Goal: Transaction & Acquisition: Purchase product/service

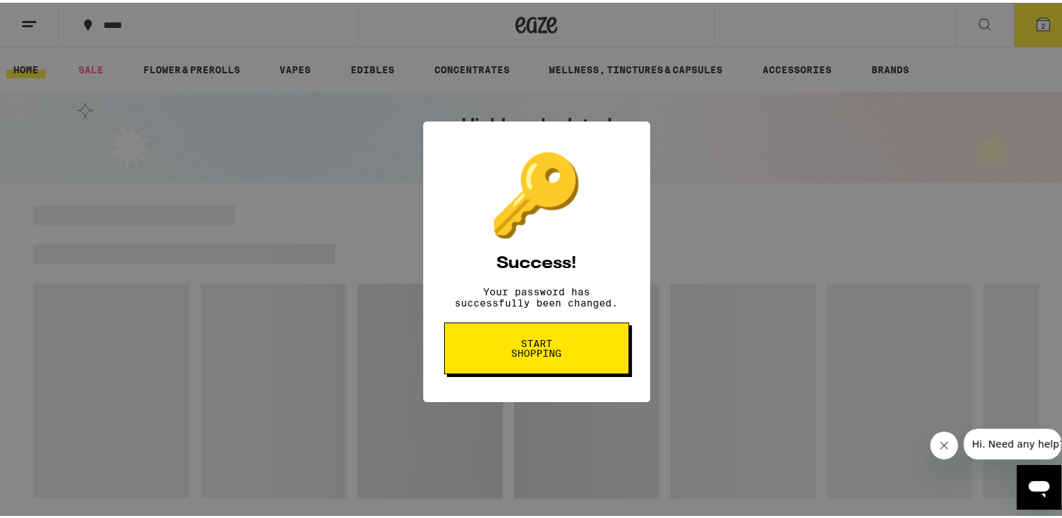
click at [534, 355] on span "Start shopping" at bounding box center [537, 346] width 72 height 20
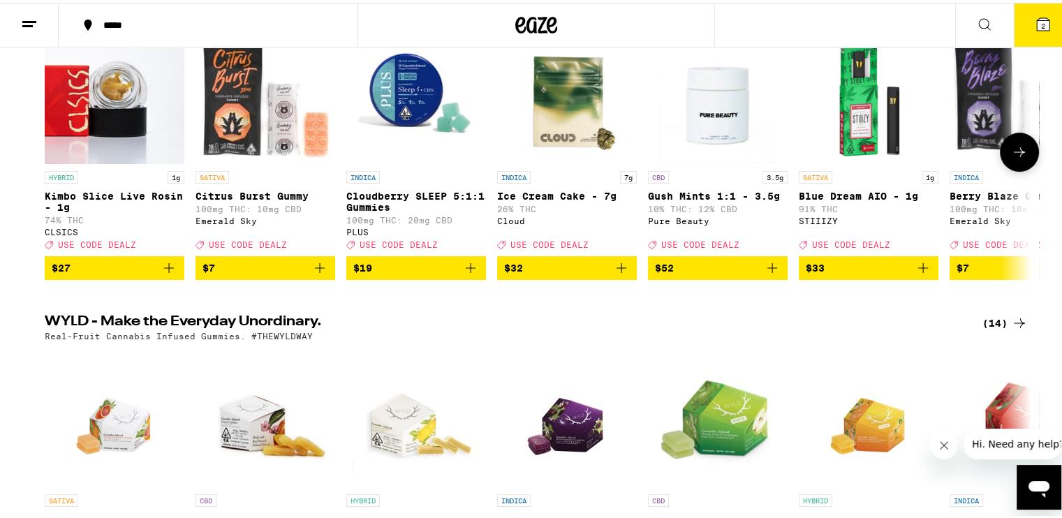
scroll to position [70, 0]
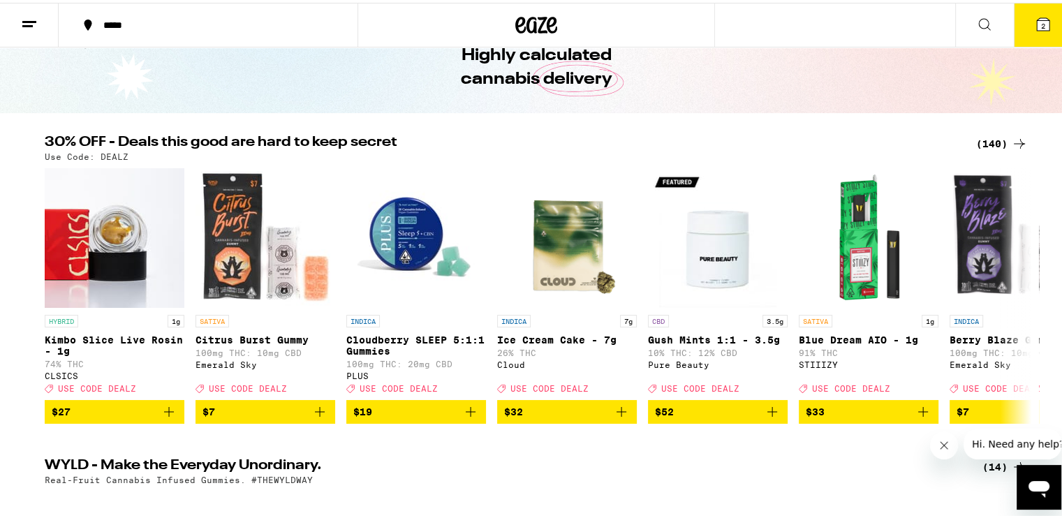
click at [1001, 135] on div "(140)" at bounding box center [1002, 141] width 52 height 17
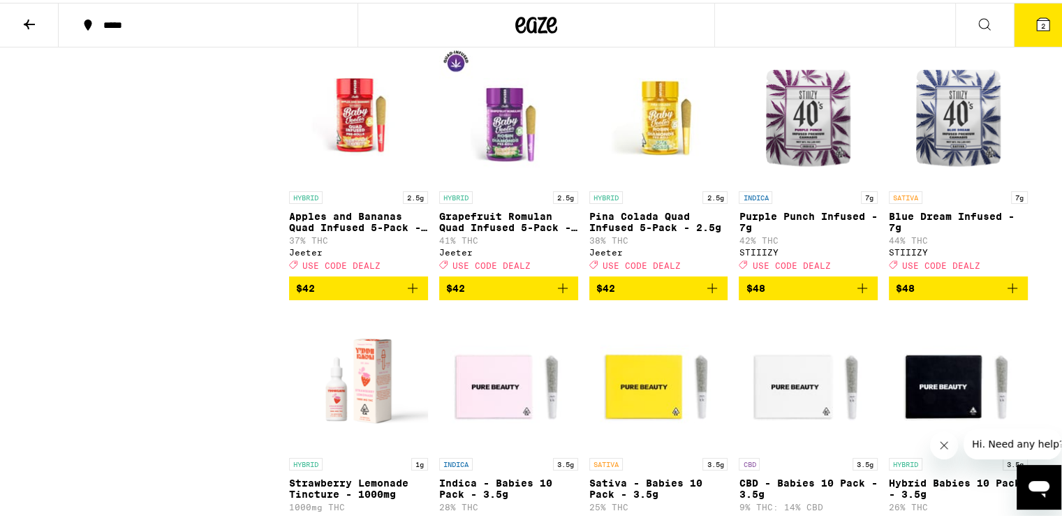
scroll to position [6842, 0]
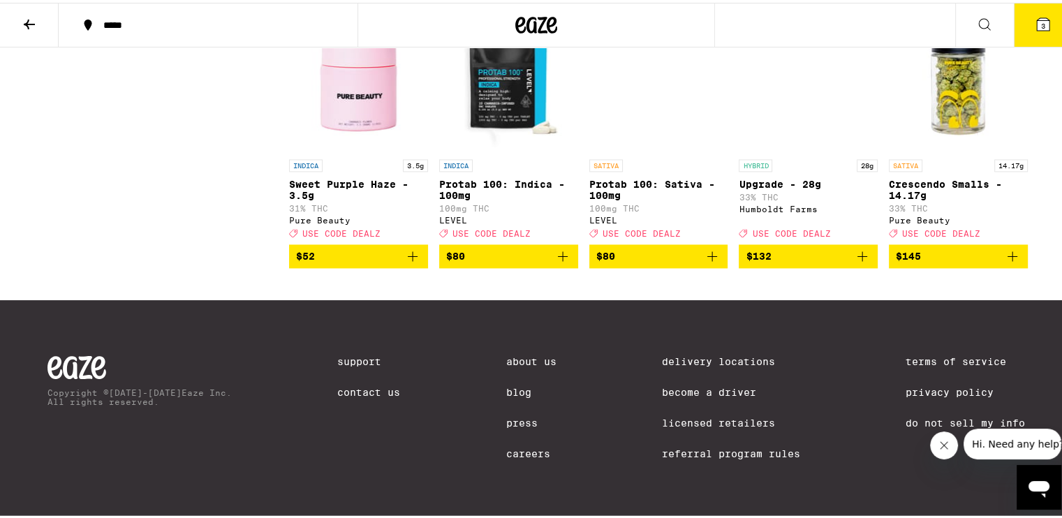
scroll to position [7470, 0]
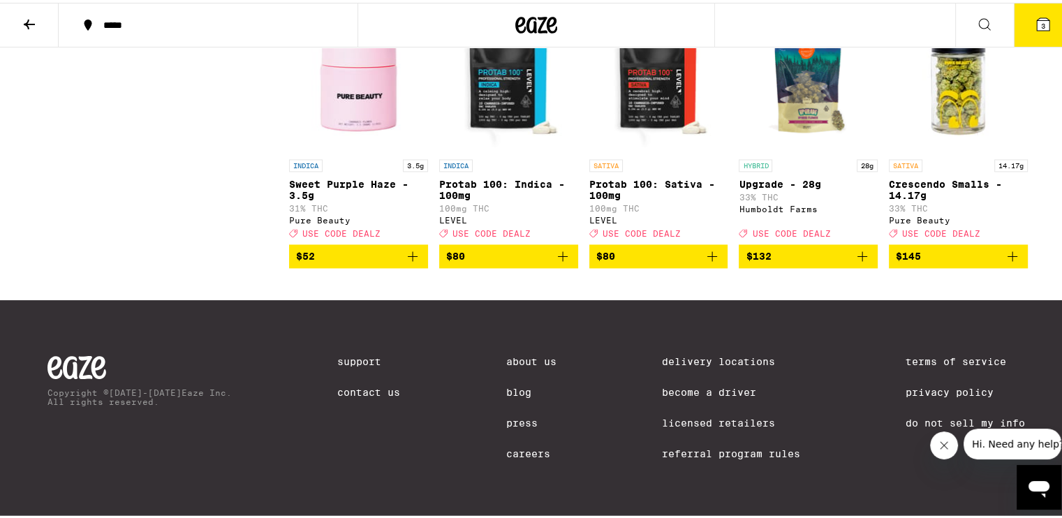
click at [404, 262] on icon "Add to bag" at bounding box center [412, 253] width 17 height 17
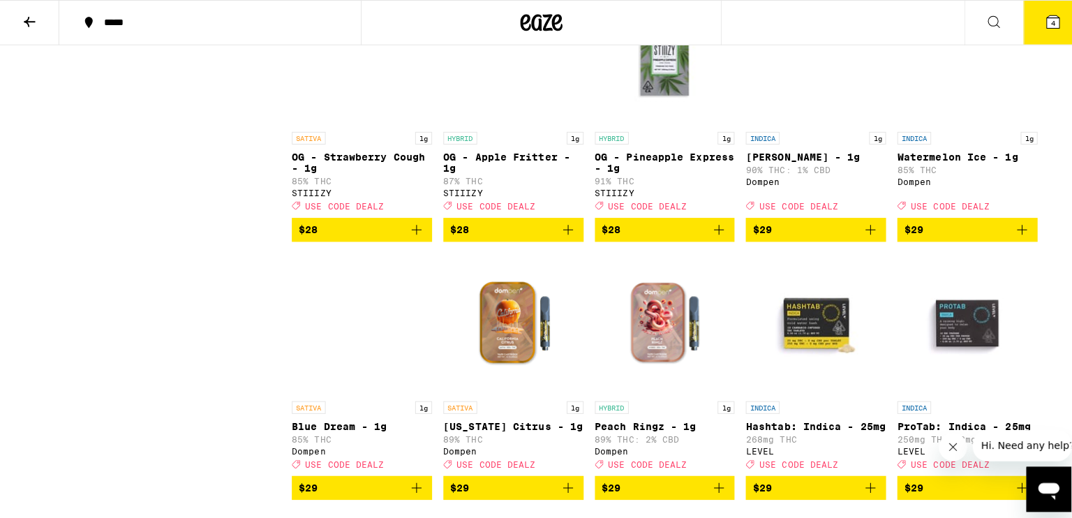
scroll to position [3979, 0]
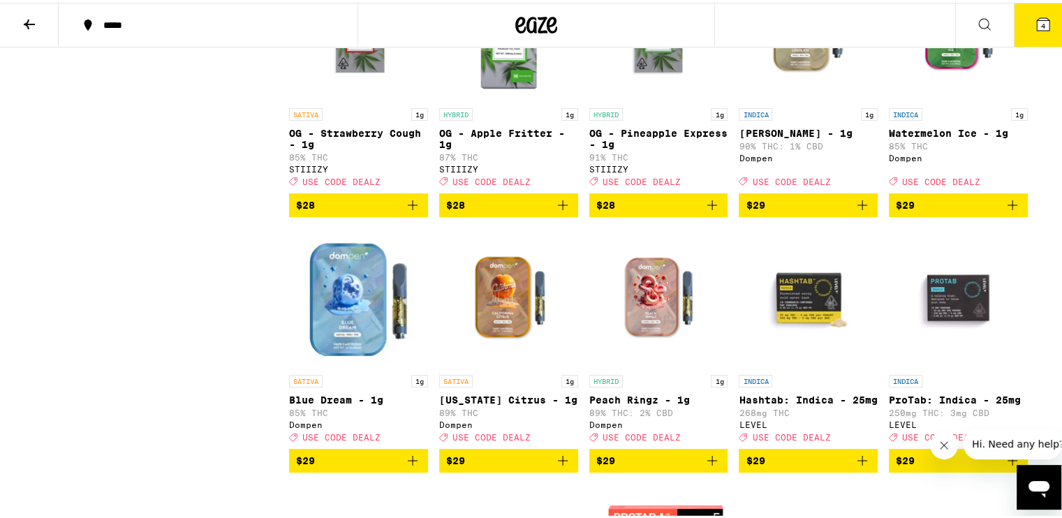
click at [1006, 211] on icon "Add to bag" at bounding box center [1012, 202] width 17 height 17
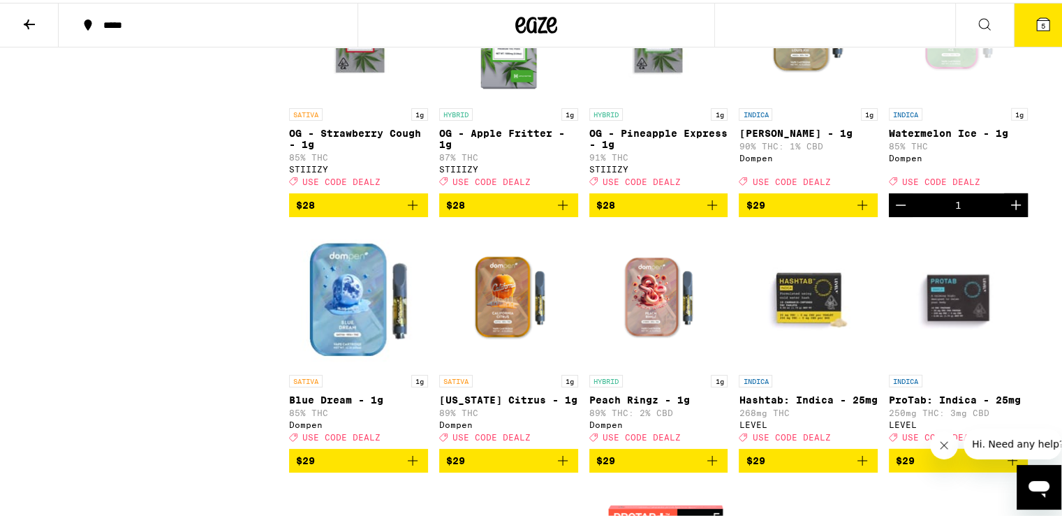
click at [949, 184] on span "USE CODE DEALZ" at bounding box center [941, 179] width 78 height 9
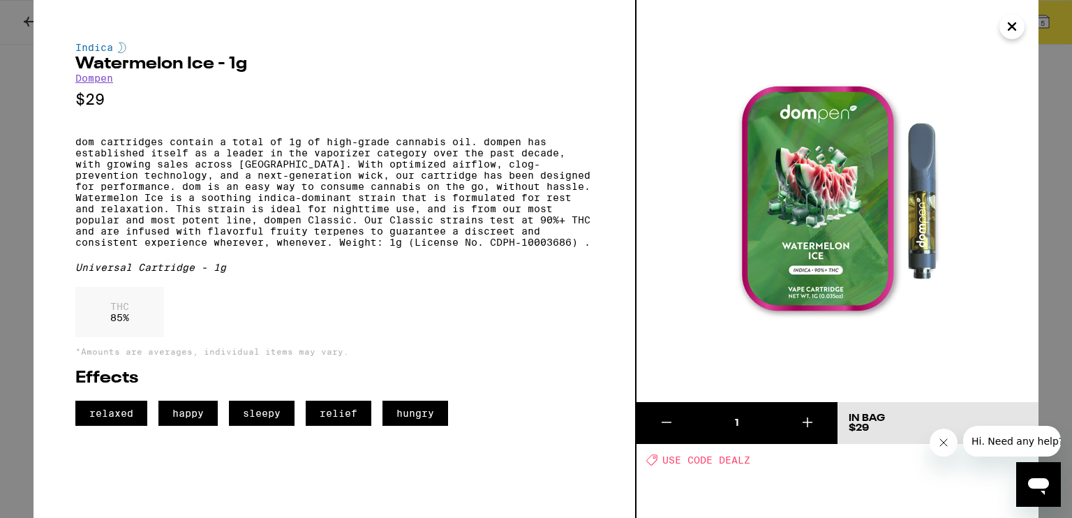
click at [697, 461] on span "USE CODE DEALZ" at bounding box center [707, 459] width 88 height 11
click at [1007, 14] on button "Close" at bounding box center [1012, 26] width 25 height 25
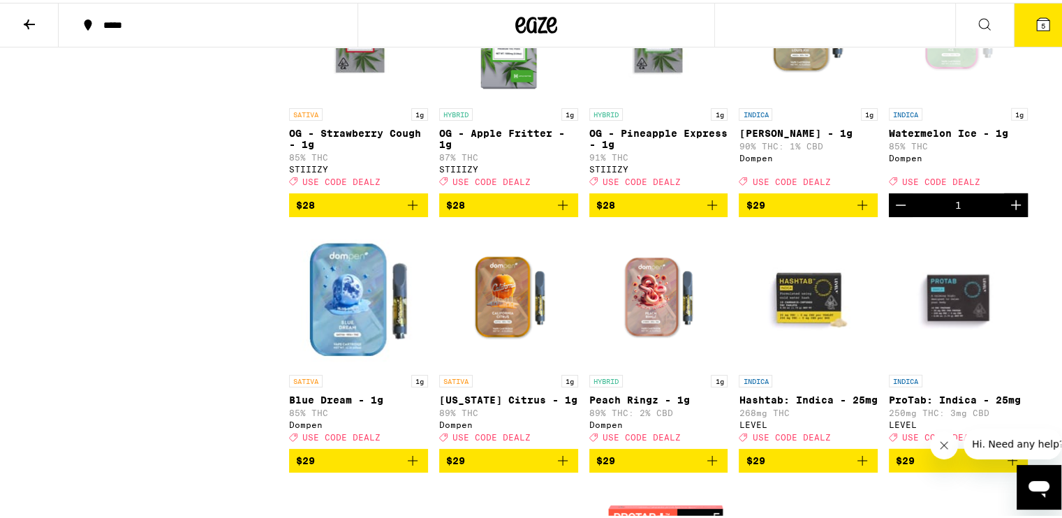
click at [1038, 32] on button "5" at bounding box center [1043, 22] width 59 height 43
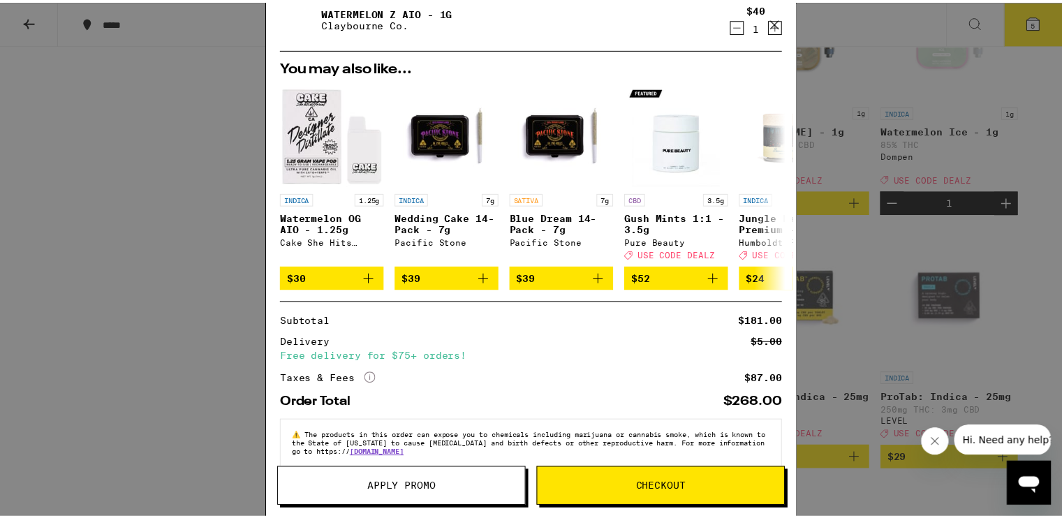
scroll to position [274, 0]
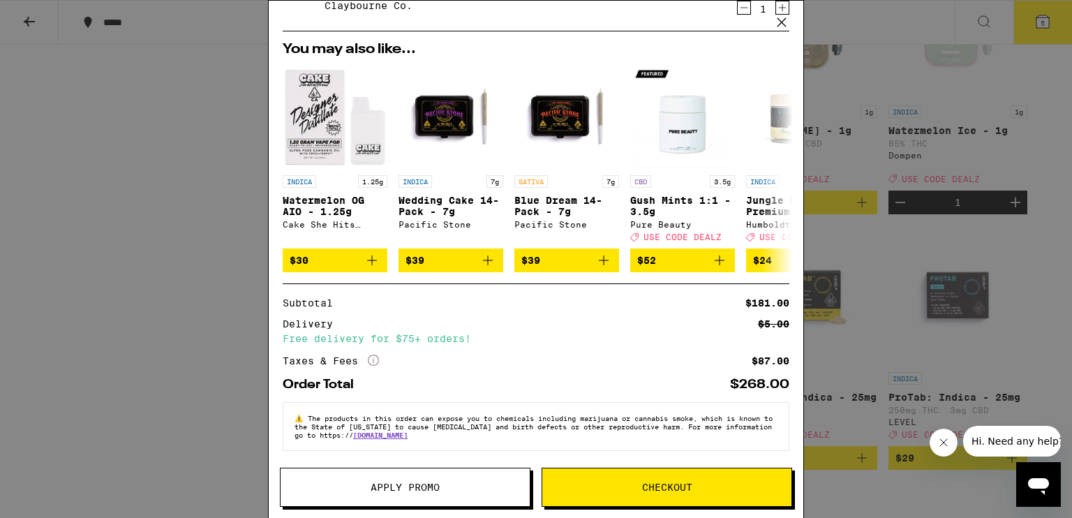
click at [397, 499] on button "Apply Promo" at bounding box center [405, 487] width 251 height 39
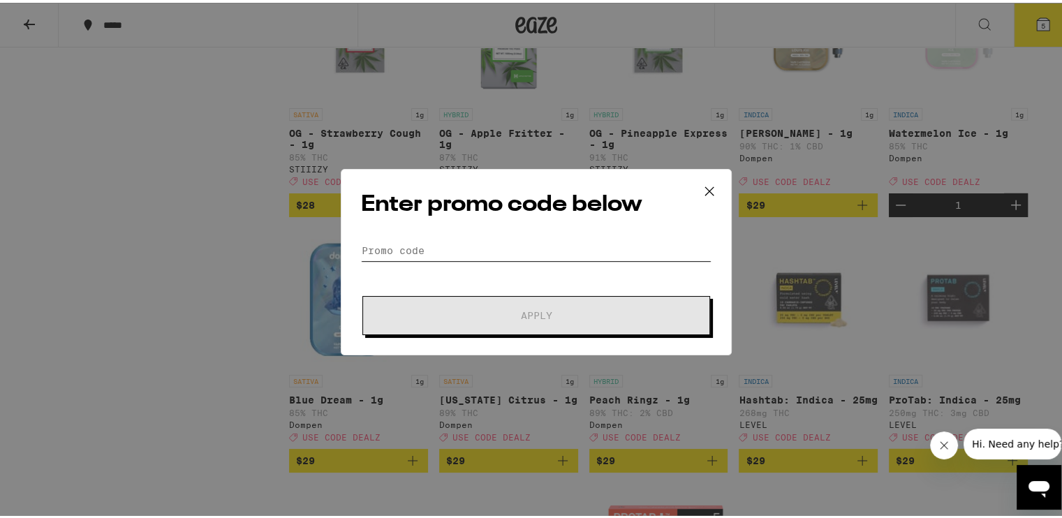
click at [386, 240] on input "Promo Code" at bounding box center [536, 247] width 350 height 21
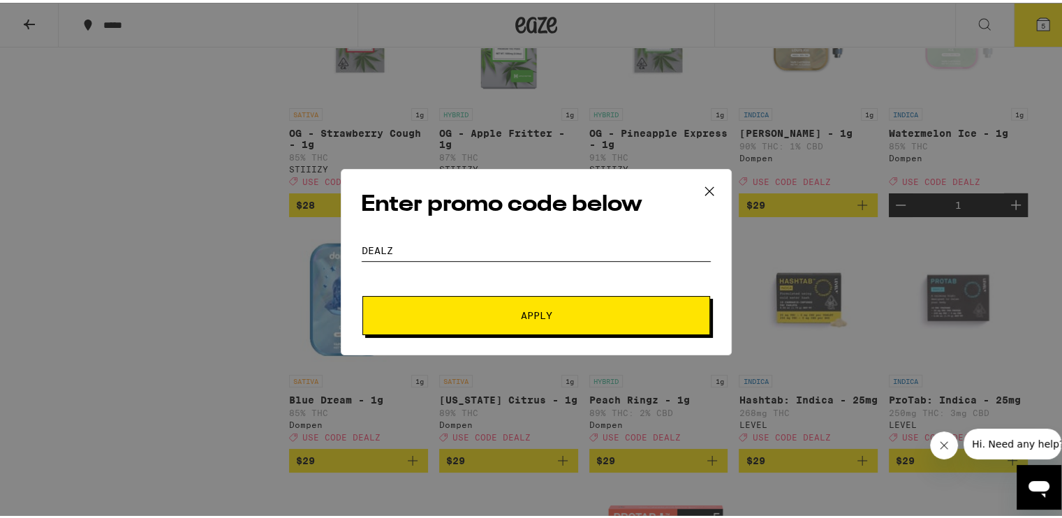
type input "dealz"
click at [524, 329] on button "Apply" at bounding box center [536, 312] width 348 height 39
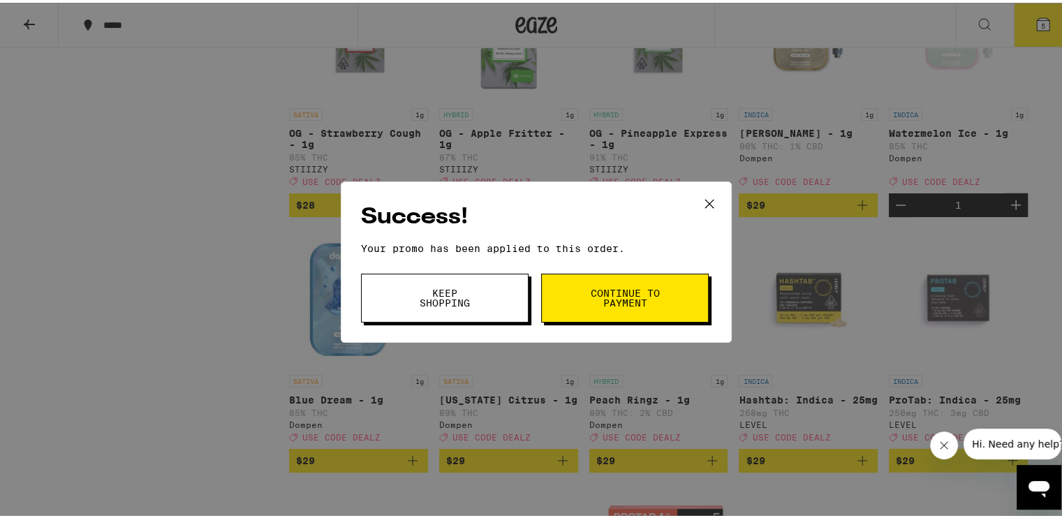
click at [608, 302] on span "Continue to payment" at bounding box center [624, 296] width 71 height 20
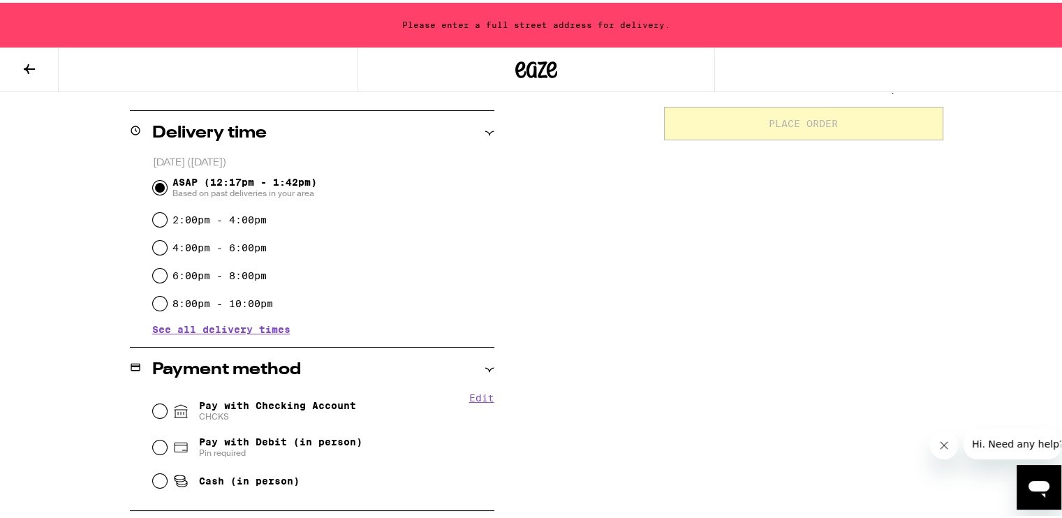
scroll to position [349, 0]
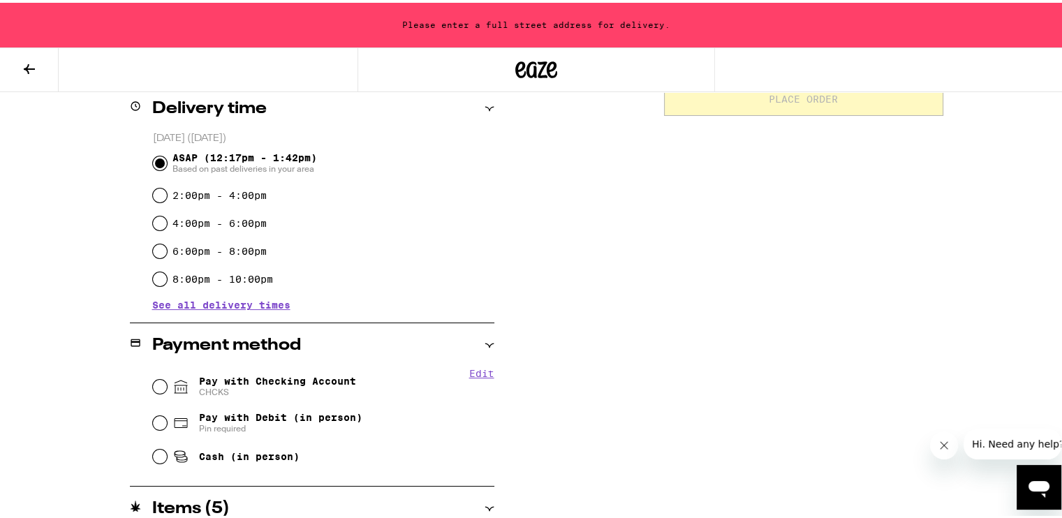
click at [31, 68] on icon at bounding box center [29, 66] width 17 height 17
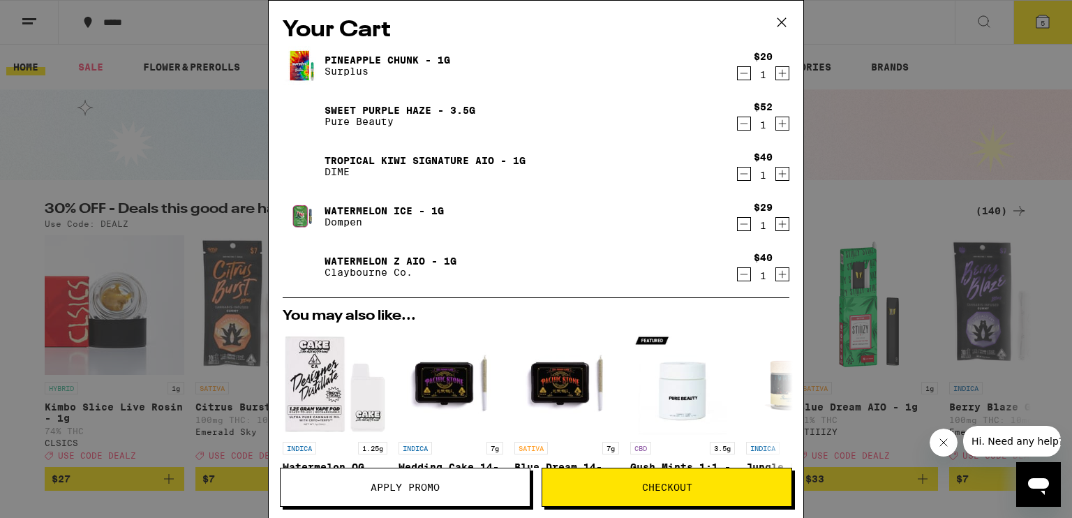
click at [738, 77] on icon "Decrement" at bounding box center [744, 73] width 13 height 17
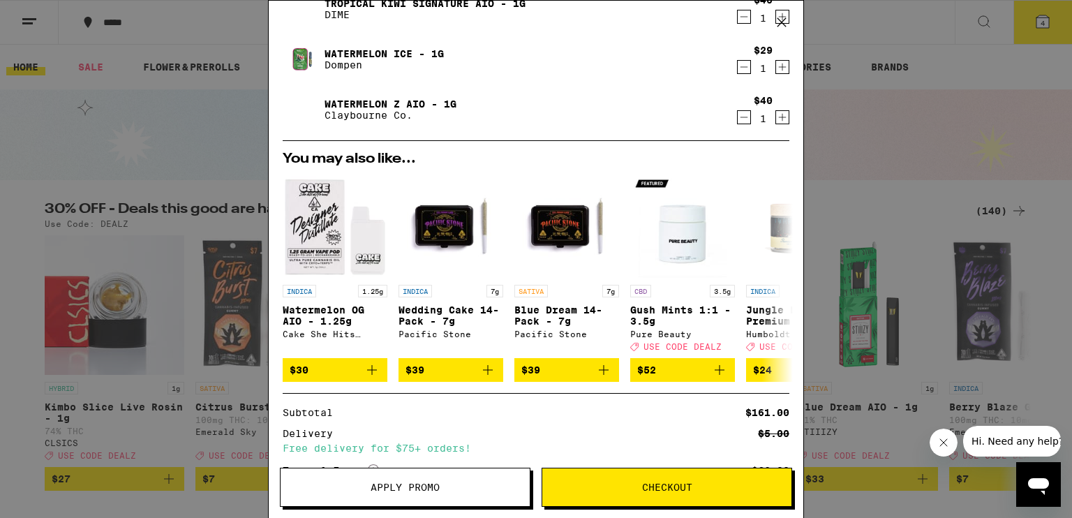
scroll to position [140, 0]
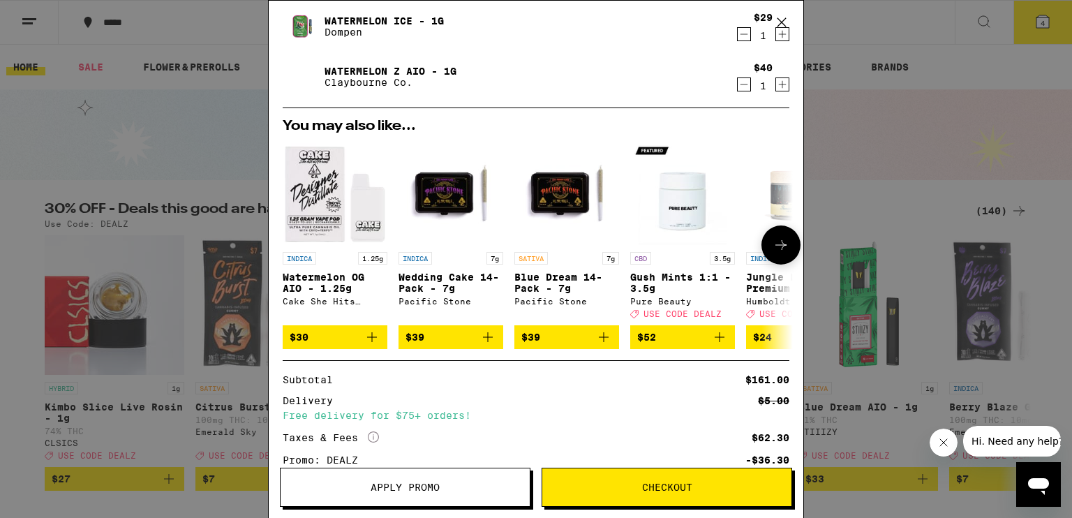
drag, startPoint x: 372, startPoint y: 337, endPoint x: 392, endPoint y: 337, distance: 19.6
click at [372, 337] on icon "Add to bag" at bounding box center [372, 337] width 17 height 17
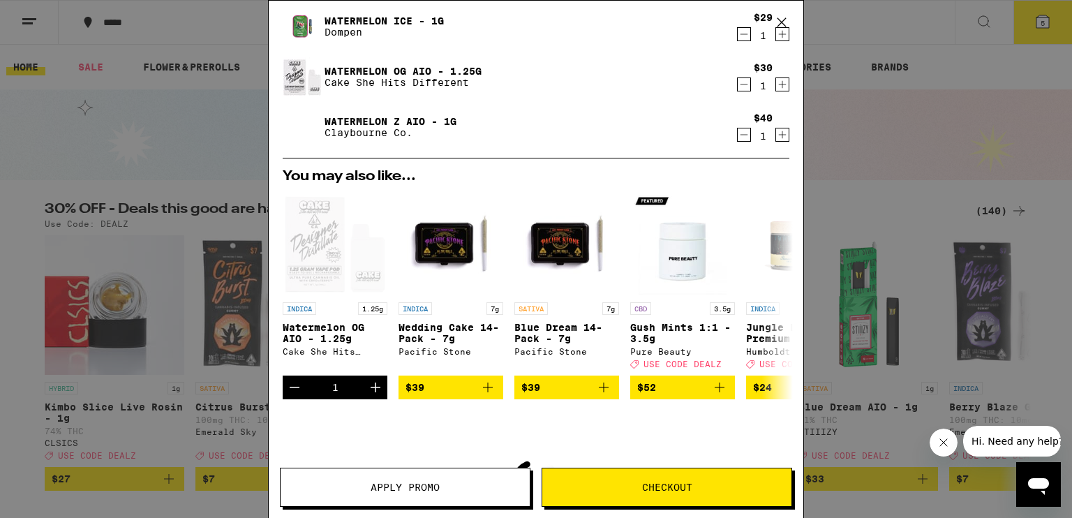
click at [738, 133] on icon "Decrement" at bounding box center [744, 134] width 13 height 17
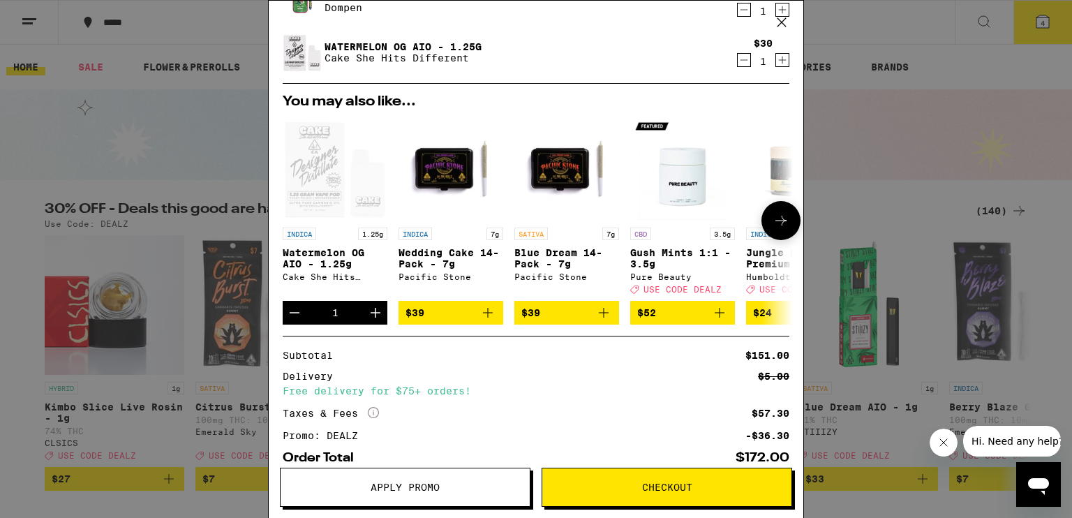
scroll to position [0, 0]
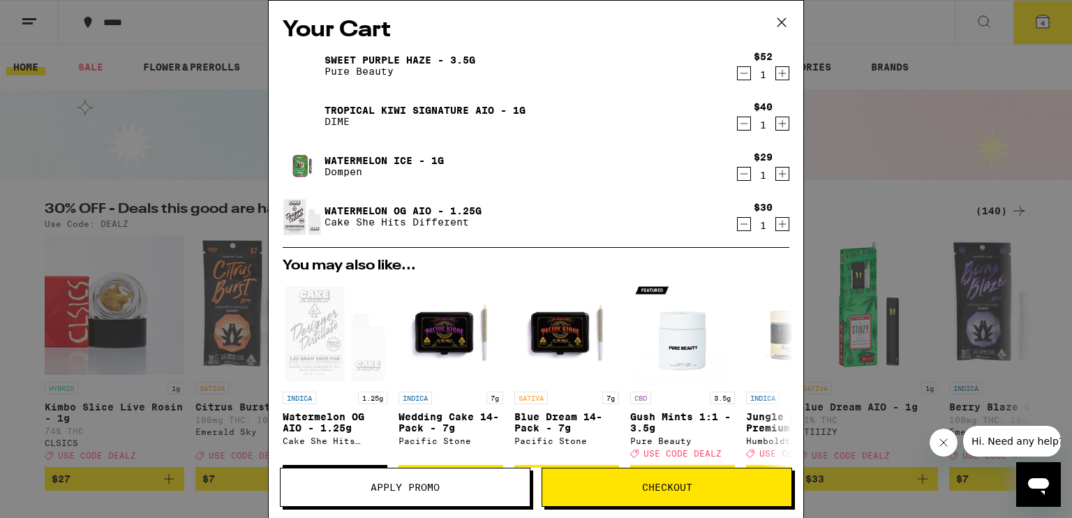
click at [738, 170] on icon "Decrement" at bounding box center [744, 173] width 13 height 17
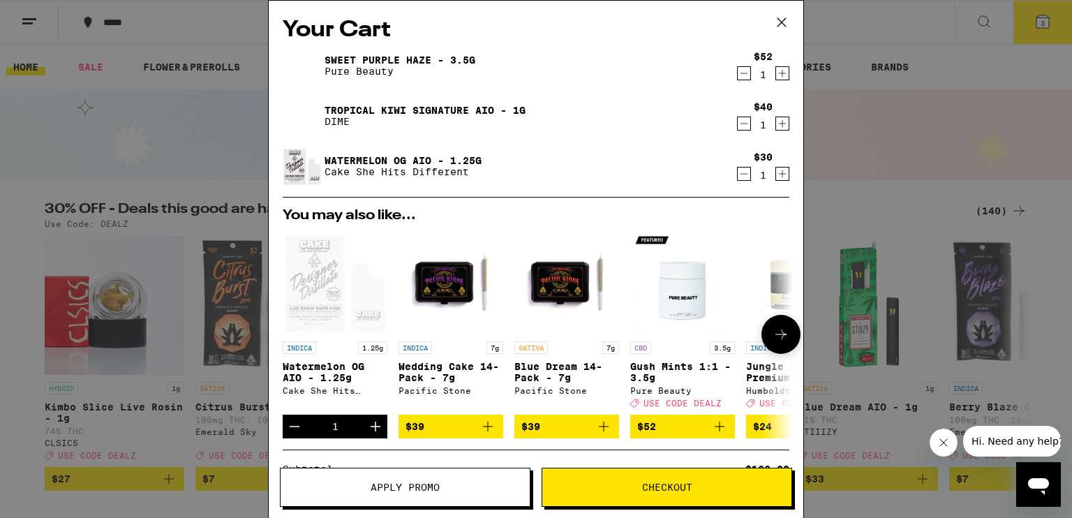
click at [773, 334] on icon at bounding box center [781, 334] width 17 height 17
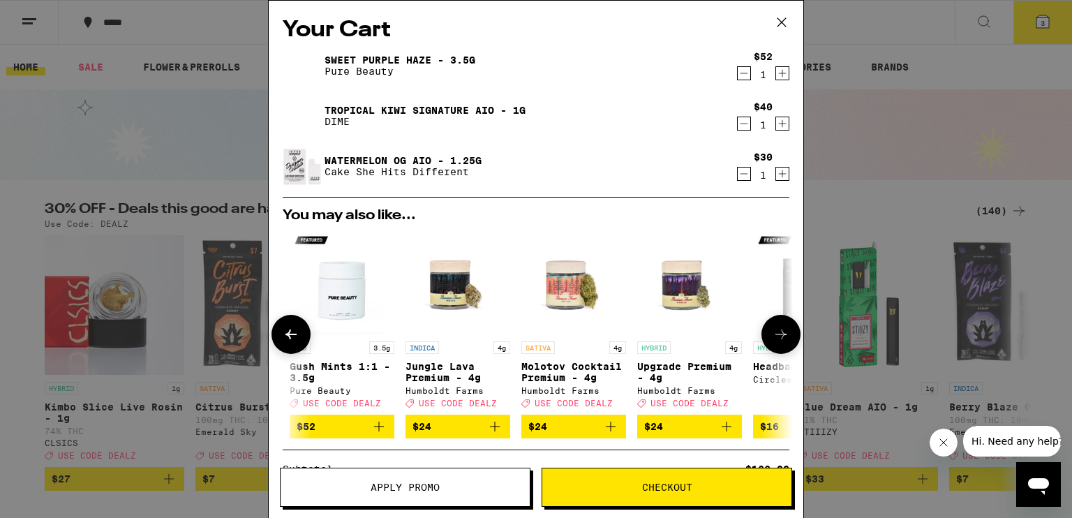
scroll to position [0, 343]
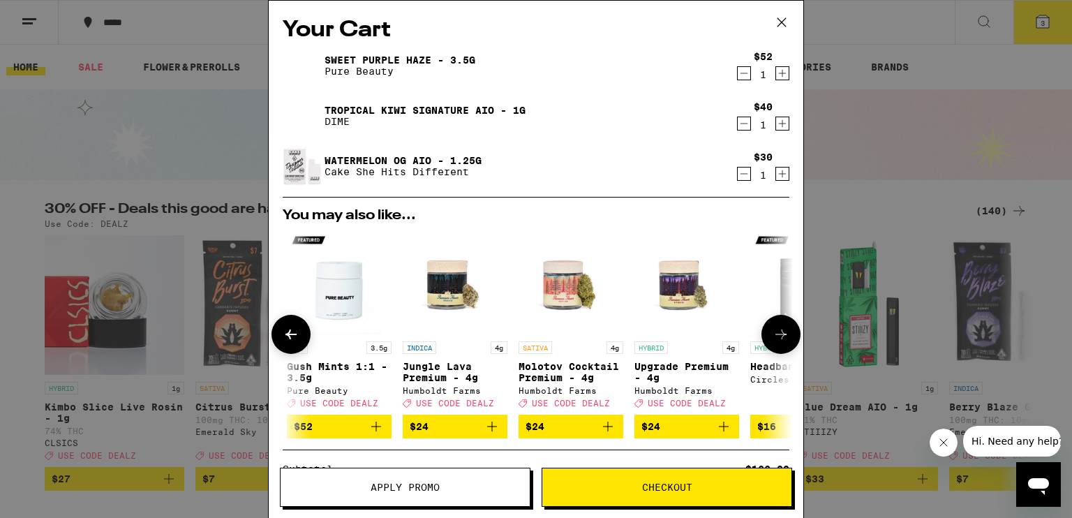
click at [773, 334] on icon at bounding box center [781, 334] width 17 height 17
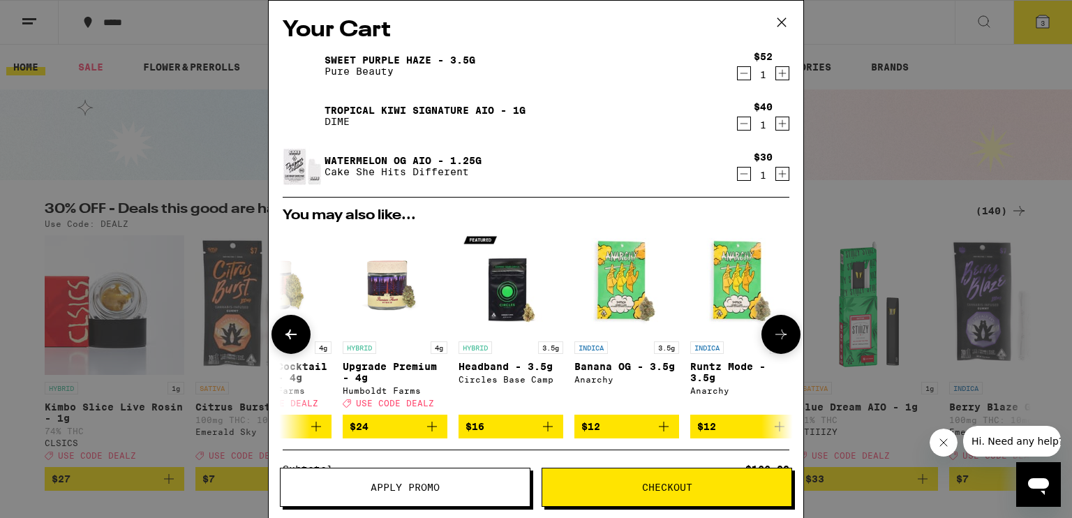
scroll to position [0, 662]
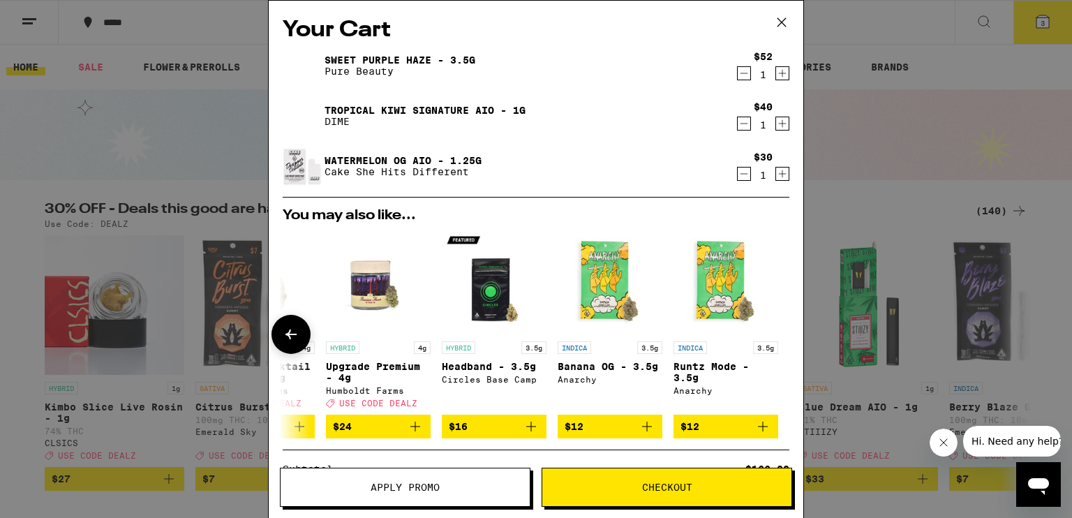
click at [366, 408] on span "USE CODE DEALZ" at bounding box center [378, 403] width 78 height 9
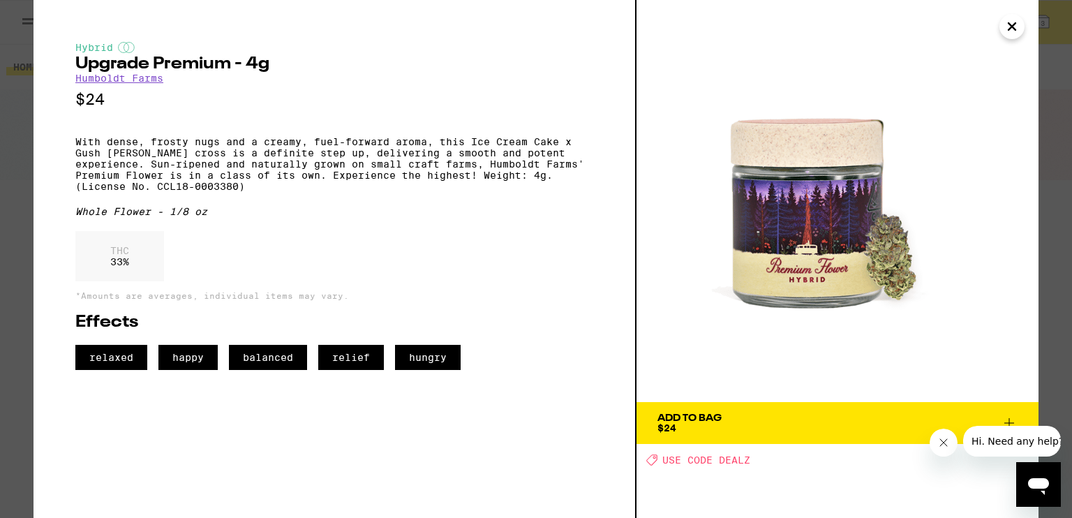
click at [705, 460] on span "USE CODE DEALZ" at bounding box center [707, 459] width 88 height 11
click at [1016, 24] on icon "Close" at bounding box center [1012, 26] width 17 height 21
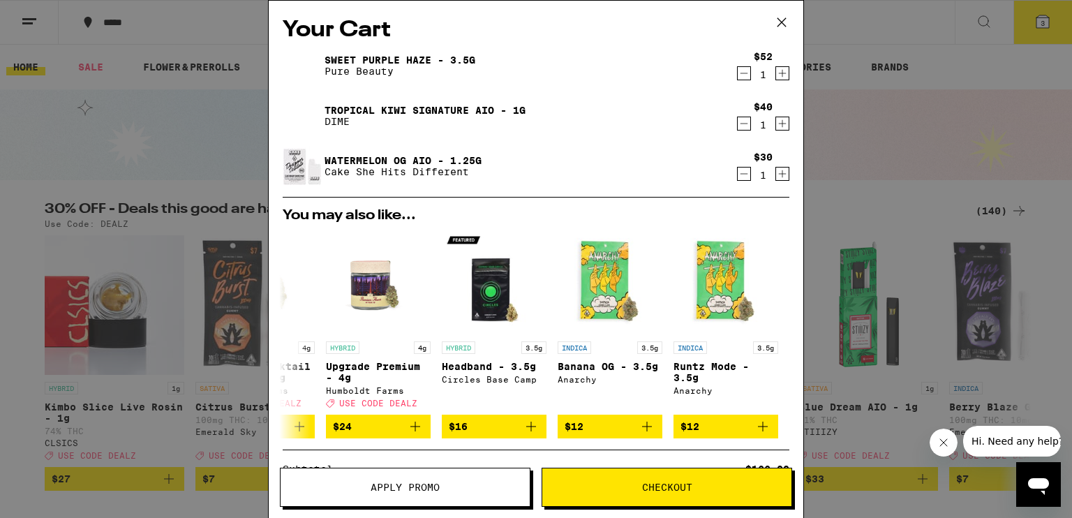
click at [103, 141] on div "Your Cart Sweet Purple Haze - 3.5g Pure Beauty $52 1 Tropical Kiwi Signature AI…" at bounding box center [536, 259] width 1072 height 518
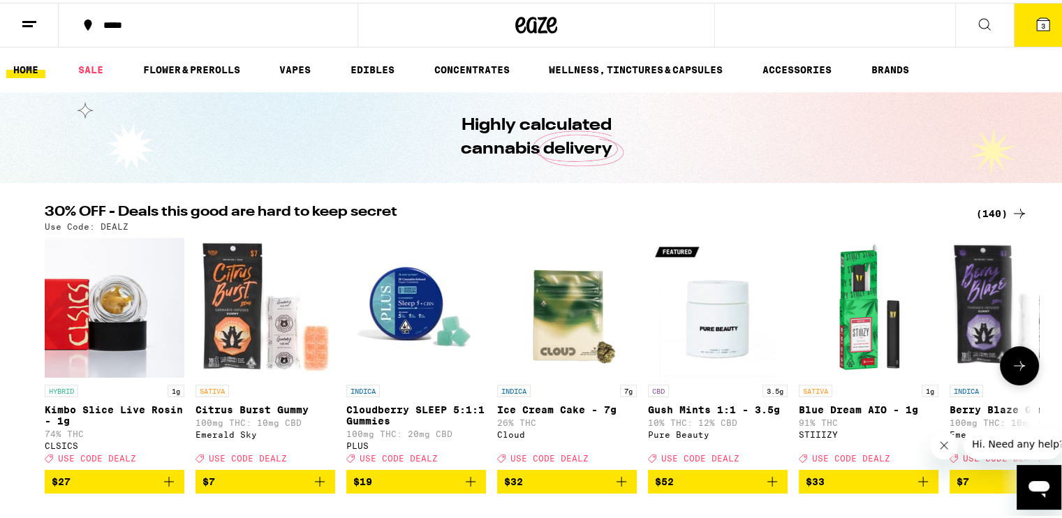
scroll to position [140, 0]
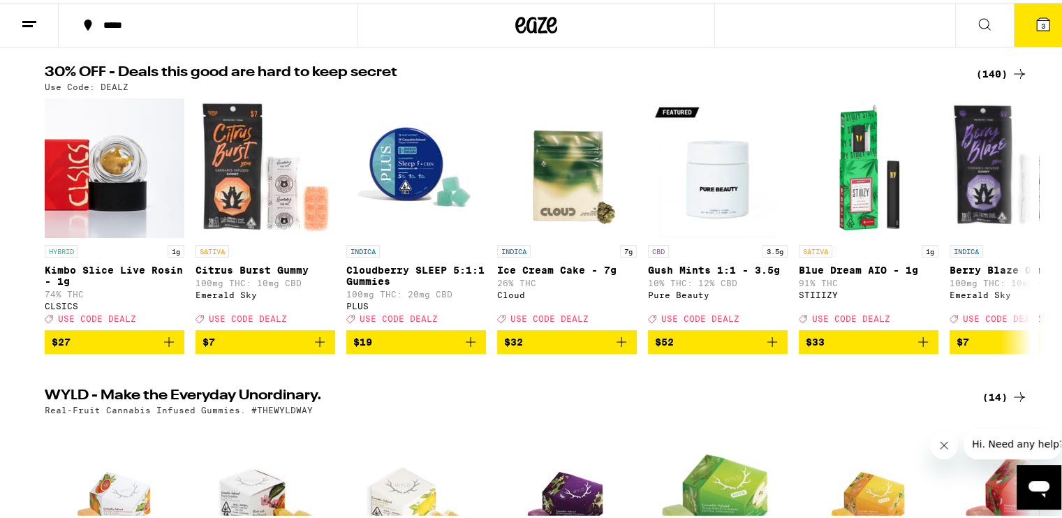
click at [1000, 66] on div "(140)" at bounding box center [1002, 71] width 52 height 17
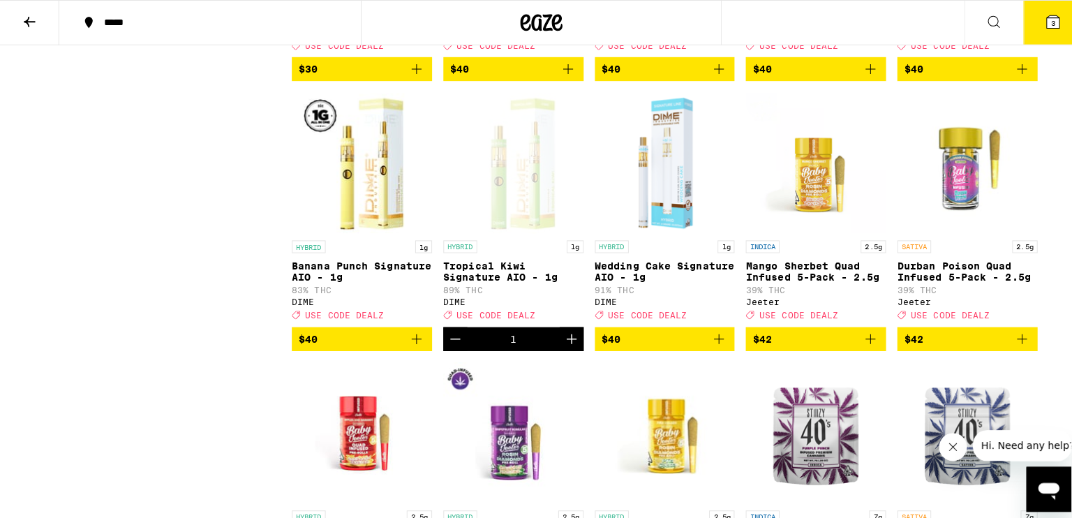
scroll to position [6563, 0]
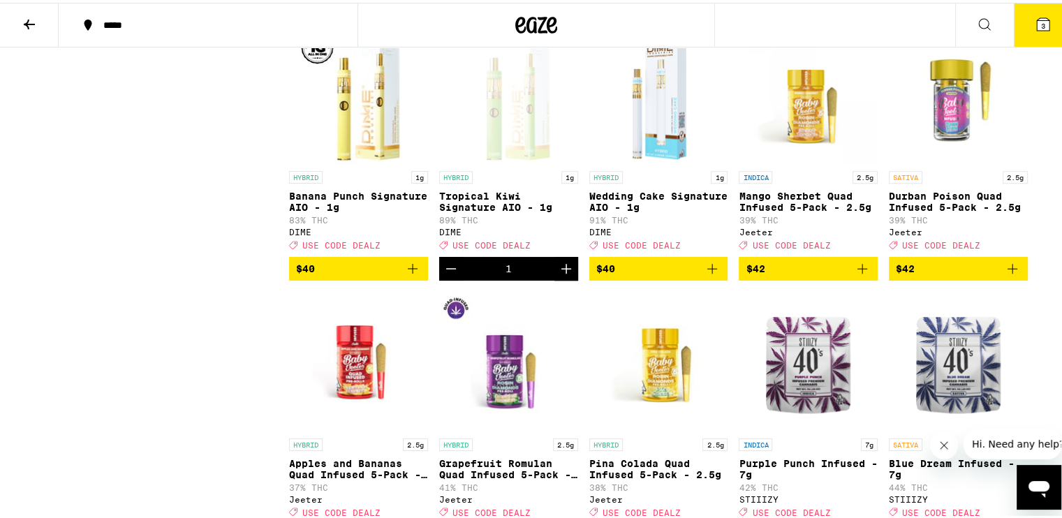
click at [711, 274] on icon "Add to bag" at bounding box center [712, 266] width 17 height 17
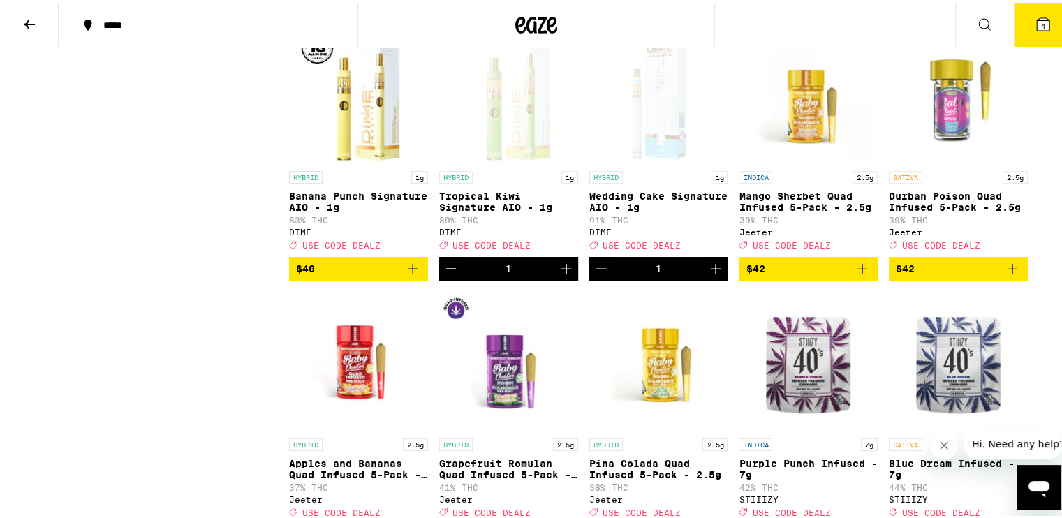
click at [1037, 25] on icon at bounding box center [1043, 21] width 13 height 13
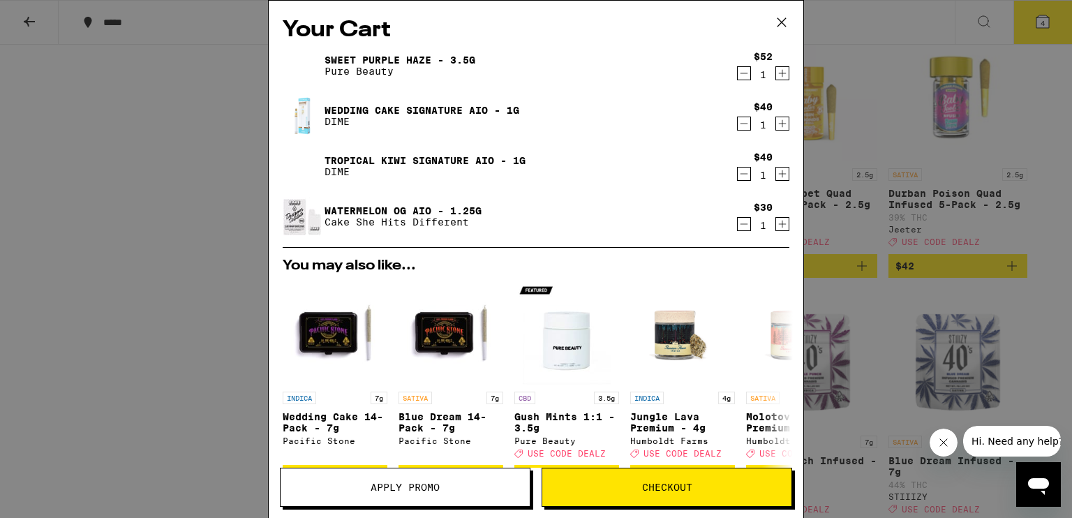
click at [738, 231] on icon "Decrement" at bounding box center [744, 224] width 13 height 17
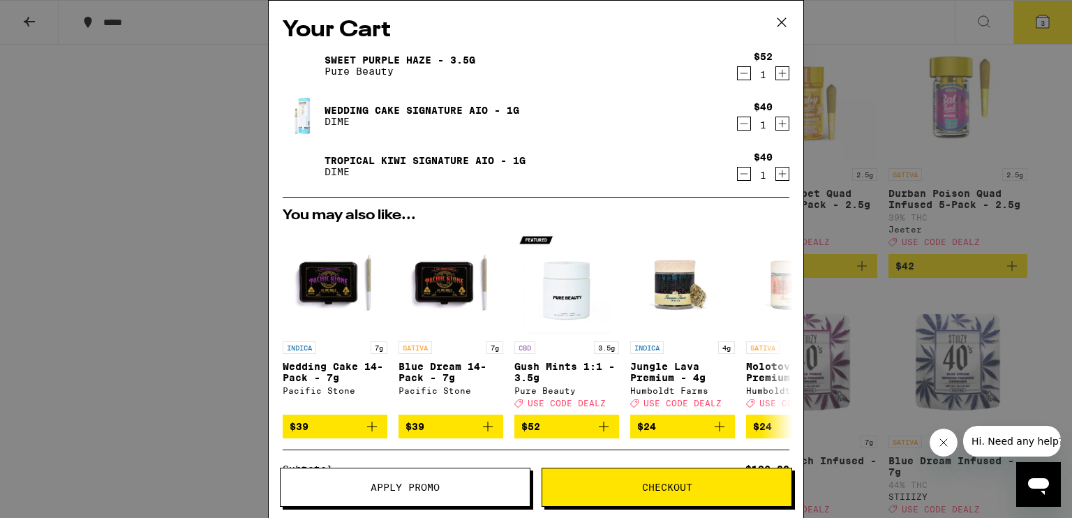
click at [740, 175] on icon "Decrement" at bounding box center [744, 173] width 13 height 17
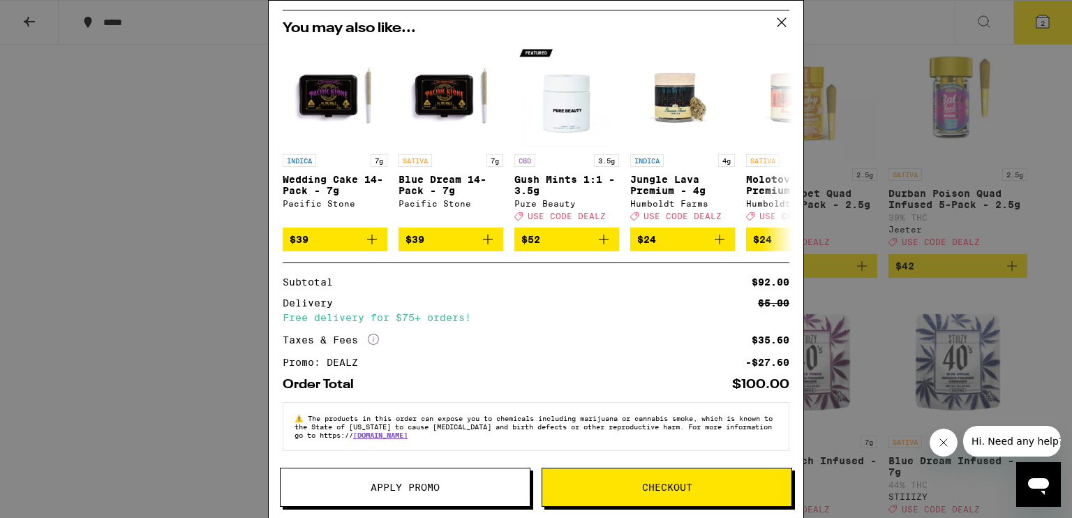
scroll to position [75, 0]
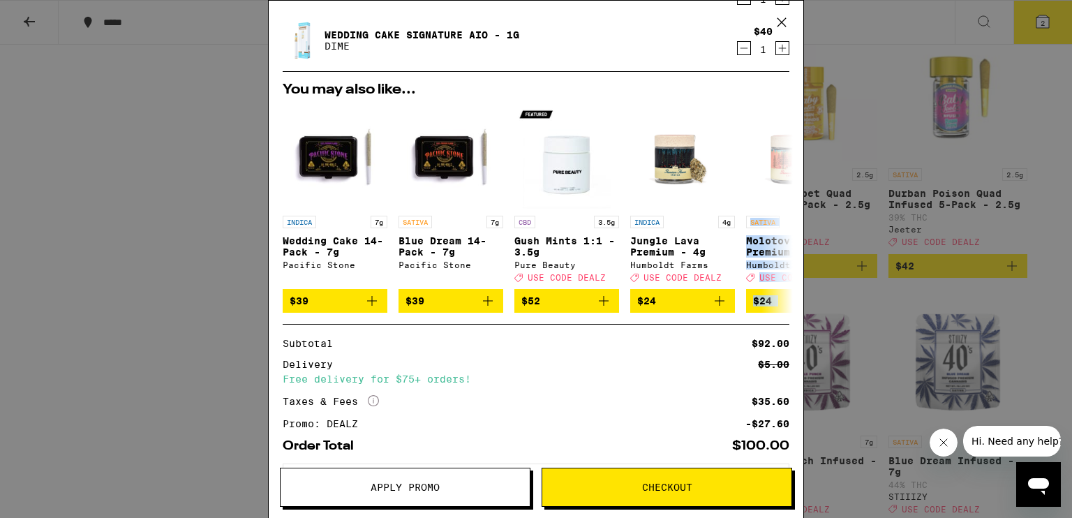
drag, startPoint x: 857, startPoint y: 115, endPoint x: 776, endPoint y: 177, distance: 102.6
click at [844, 132] on div "Your Cart Sweet Purple Haze - 3.5g Pure Beauty $52 1 Wedding Cake Signature AIO…" at bounding box center [536, 259] width 1072 height 518
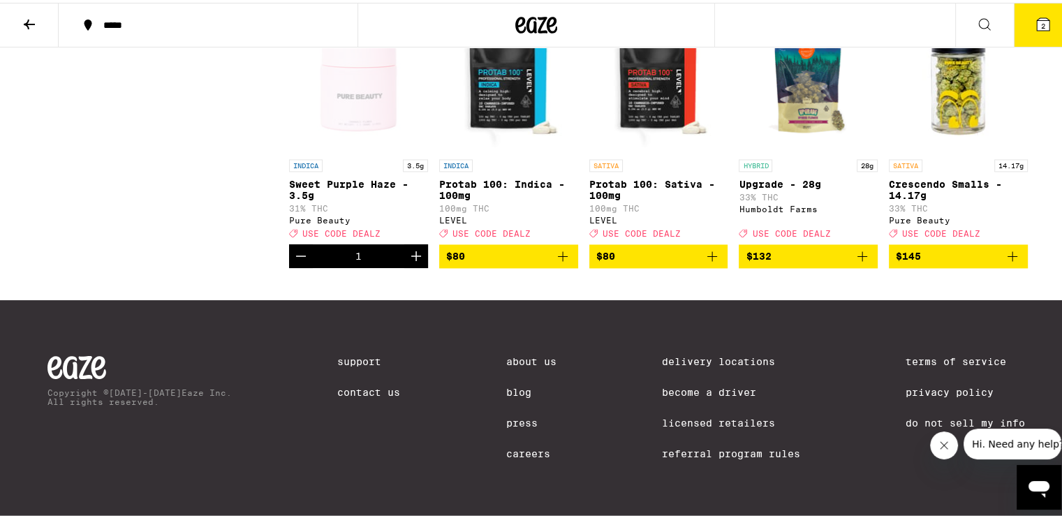
scroll to position [7138, 0]
